Goal: Transaction & Acquisition: Purchase product/service

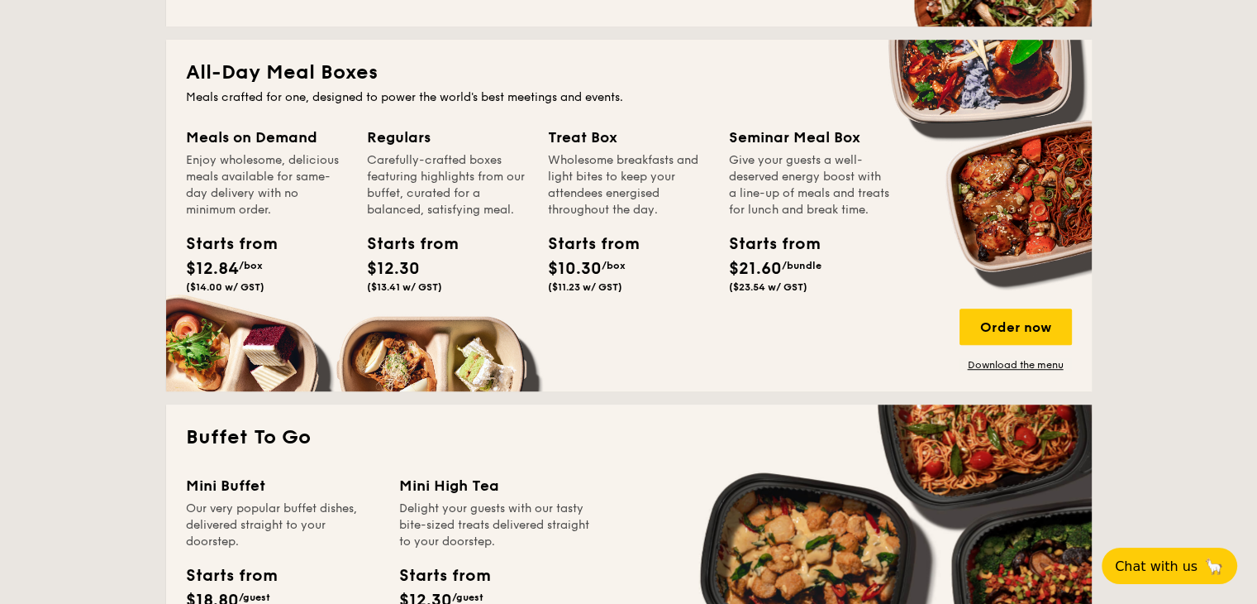
scroll to position [1240, 0]
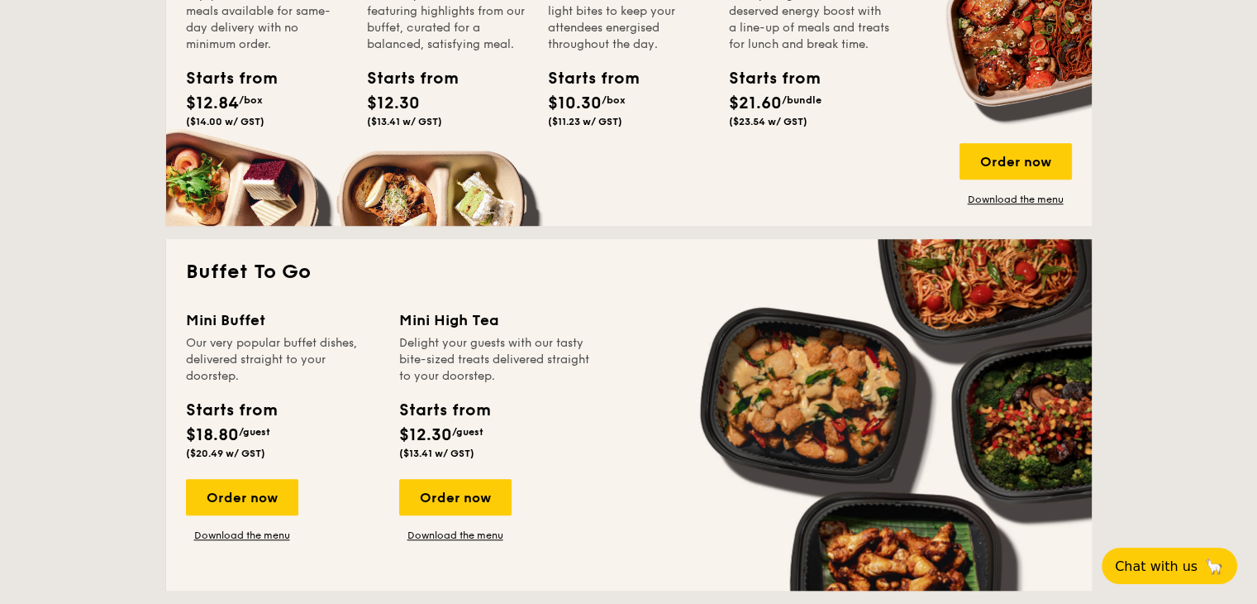
drag, startPoint x: 314, startPoint y: 467, endPoint x: 625, endPoint y: 378, distance: 323.4
click at [625, 378] on div "Mini Buffet Our very popular buffet dishes, delivered straight to your doorstep…" at bounding box center [629, 439] width 886 height 262
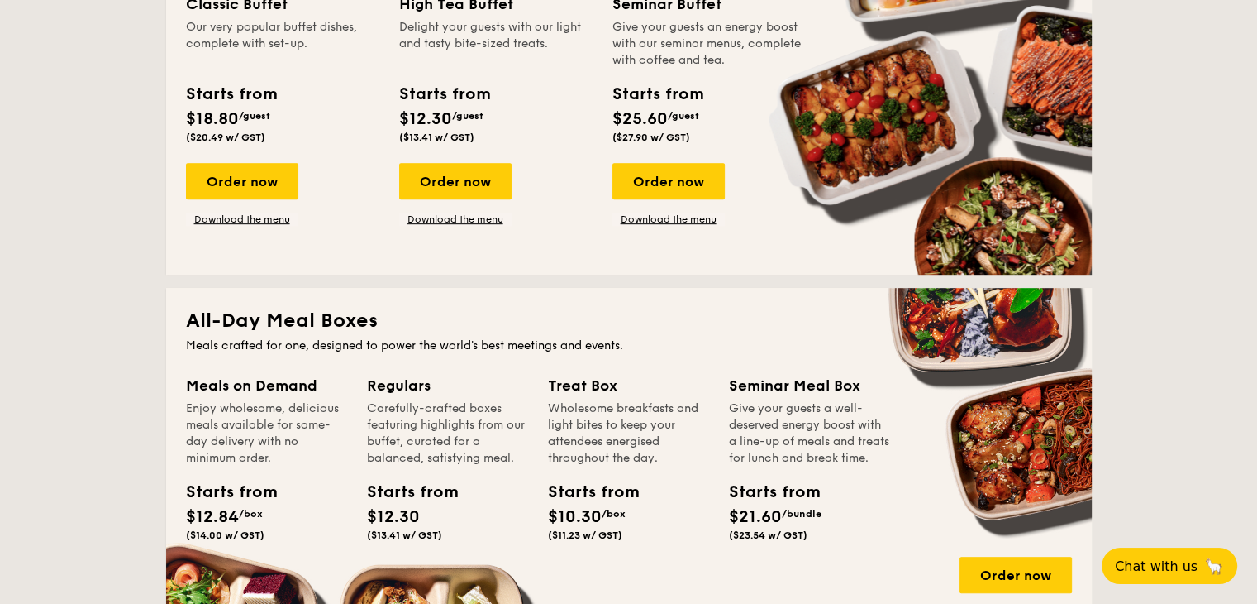
scroll to position [661, 0]
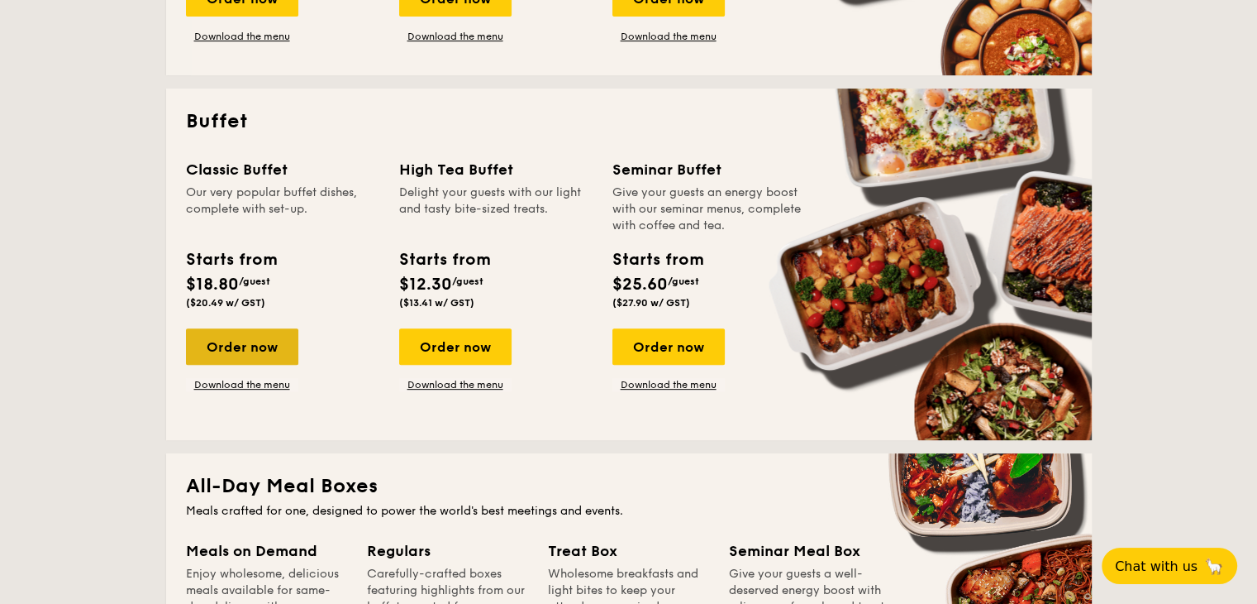
click at [259, 348] on div "Order now" at bounding box center [242, 346] width 112 height 36
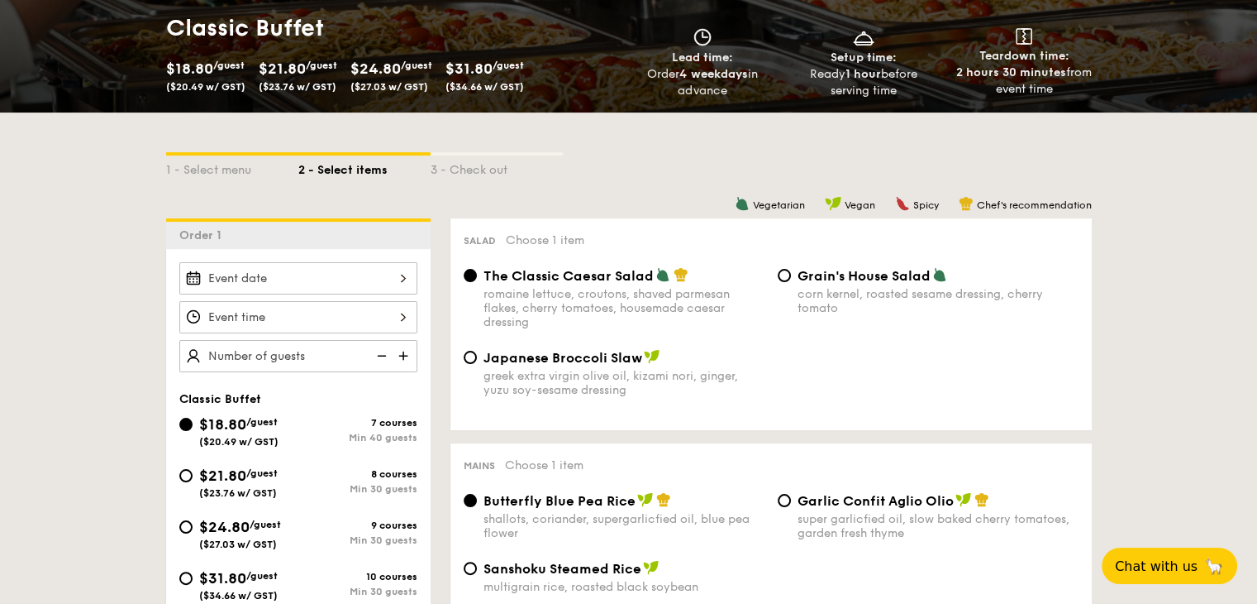
scroll to position [413, 0]
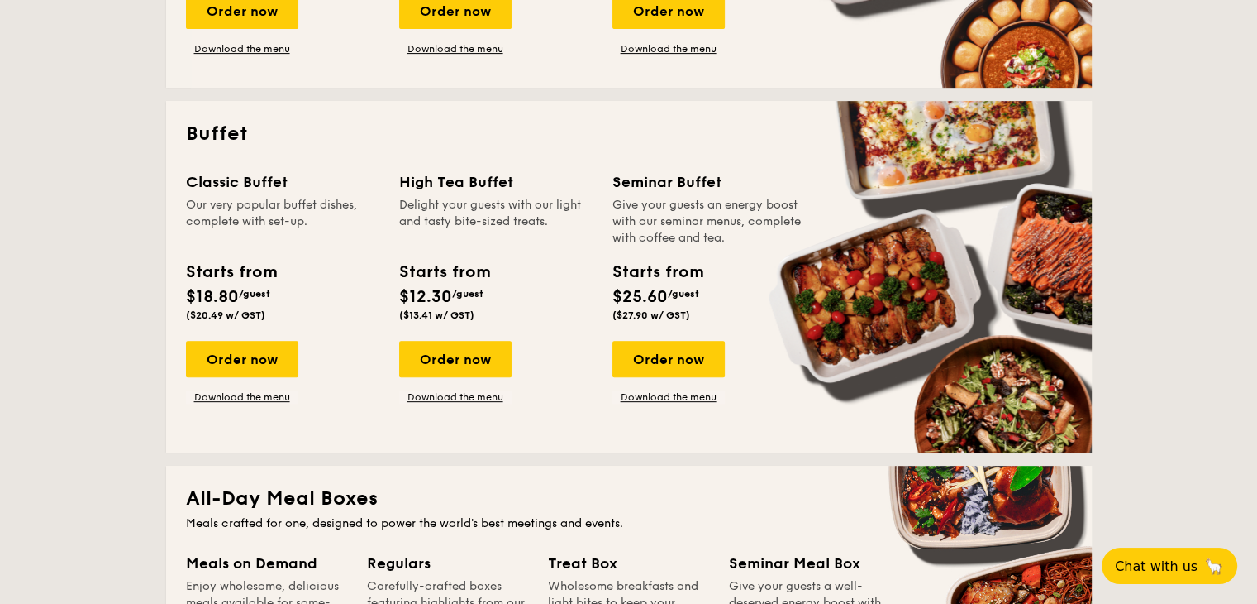
scroll to position [484, 0]
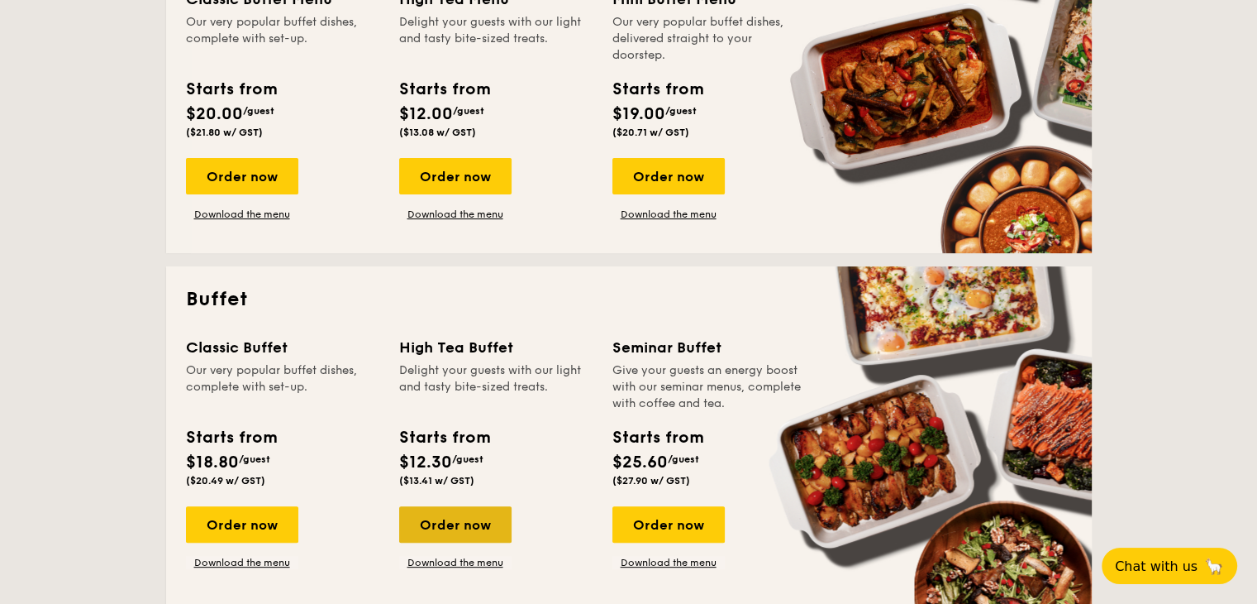
click at [473, 527] on div "Order now" at bounding box center [455, 524] width 112 height 36
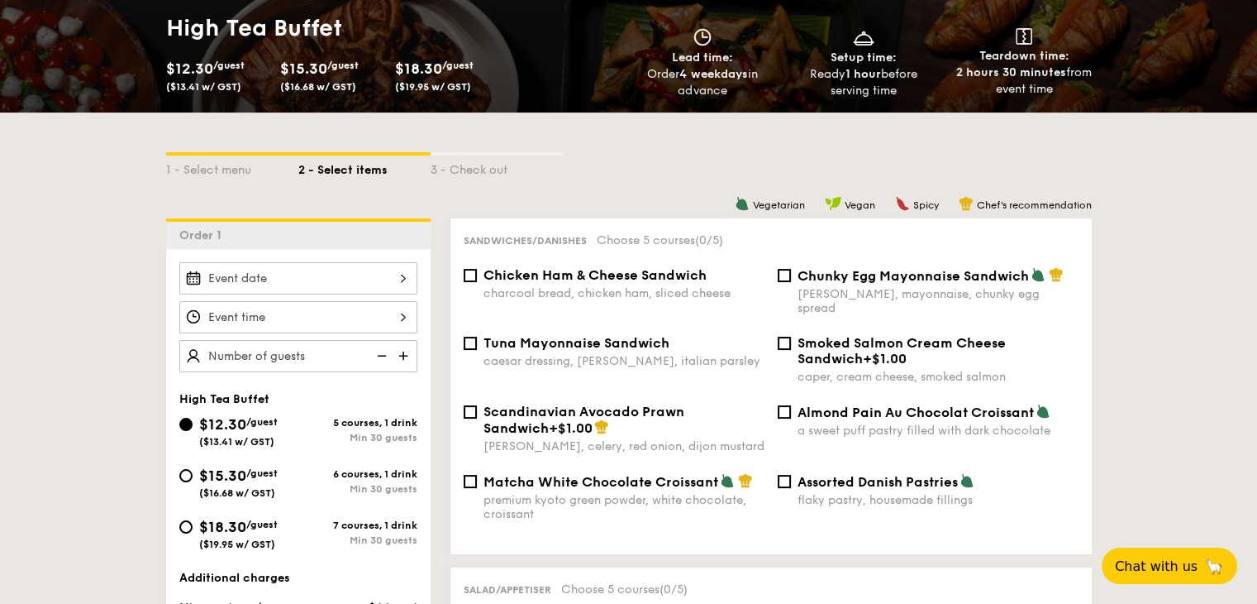
scroll to position [331, 0]
